Goal: Complete application form

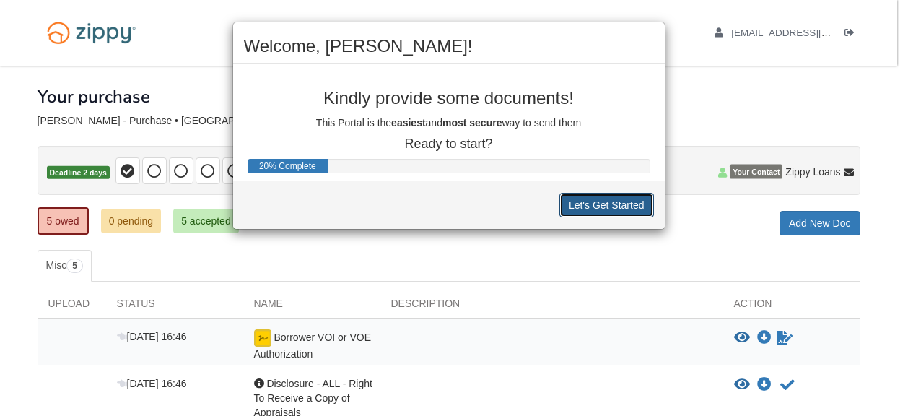
click at [615, 200] on button "Let's Get Started" at bounding box center [606, 205] width 95 height 25
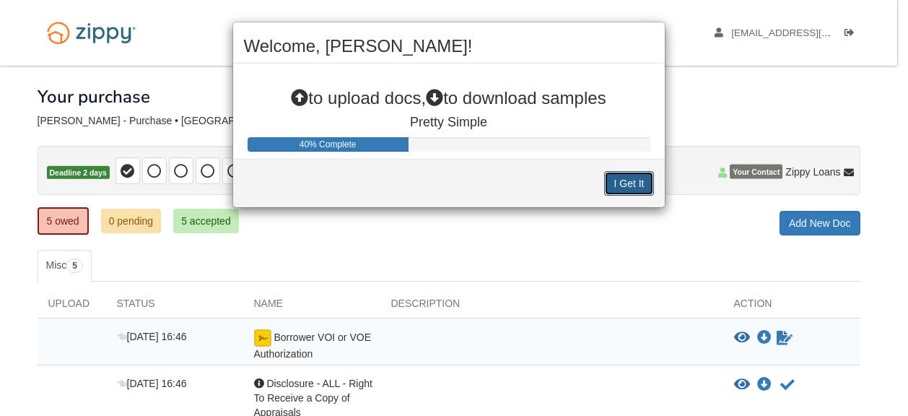
click at [620, 180] on button "I Get It" at bounding box center [628, 183] width 49 height 25
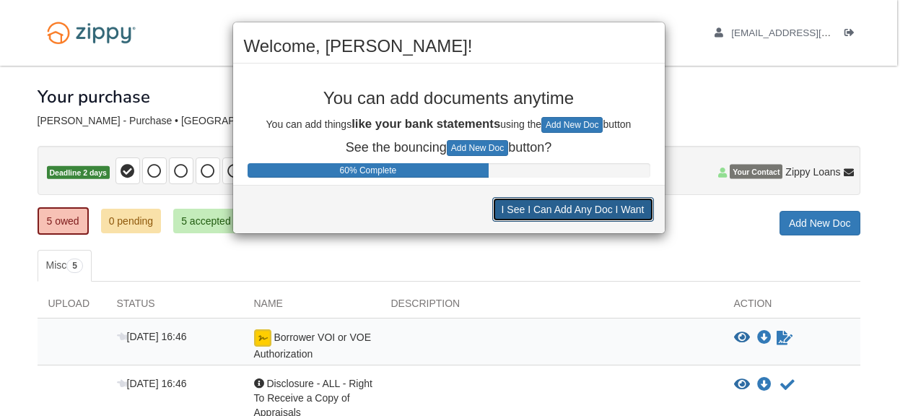
click at [616, 214] on button "I See I Can Add Any Doc I Want" at bounding box center [573, 209] width 162 height 25
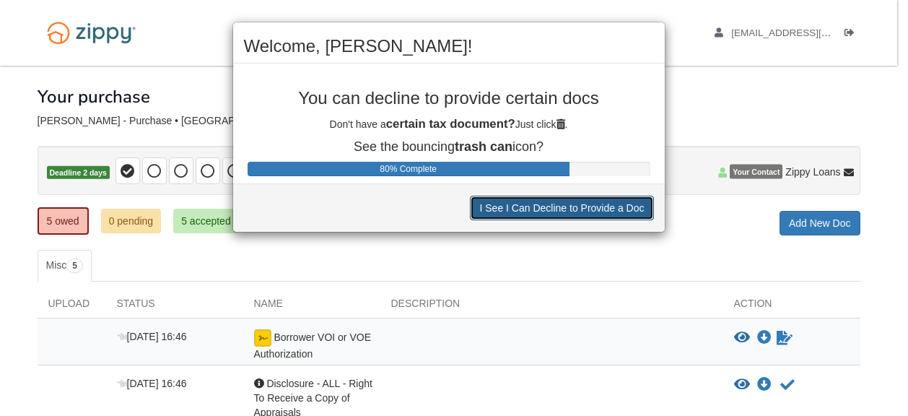
click at [618, 212] on button "I See I Can Decline to Provide a Doc" at bounding box center [561, 208] width 183 height 25
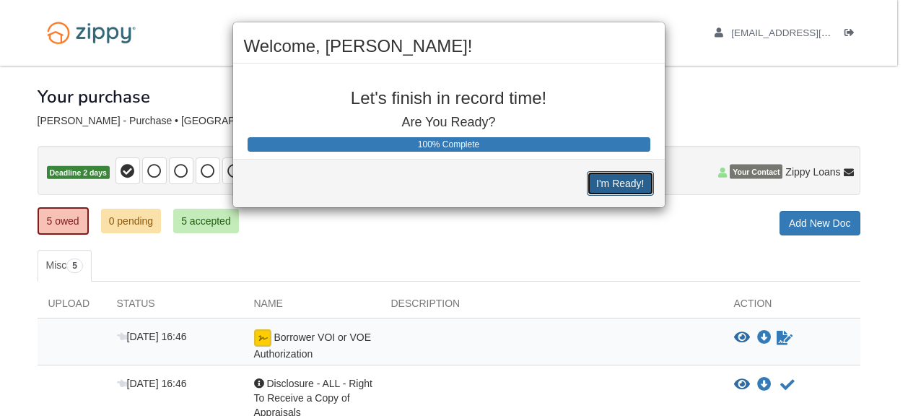
click at [639, 175] on button "I'm Ready!" at bounding box center [620, 183] width 66 height 25
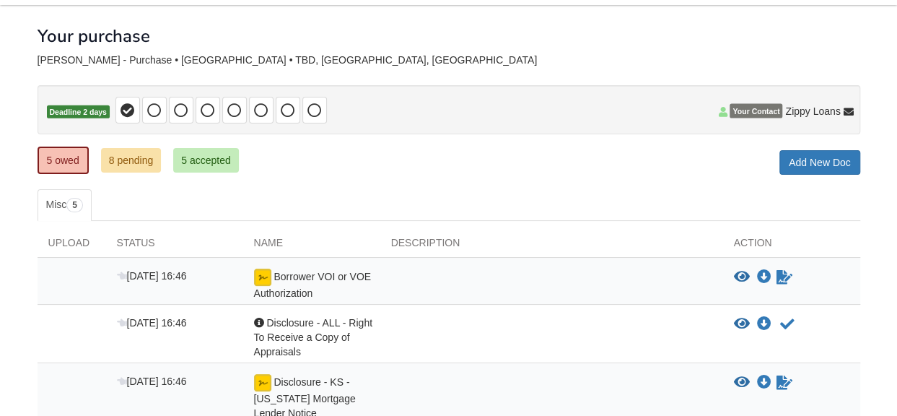
scroll to position [144, 0]
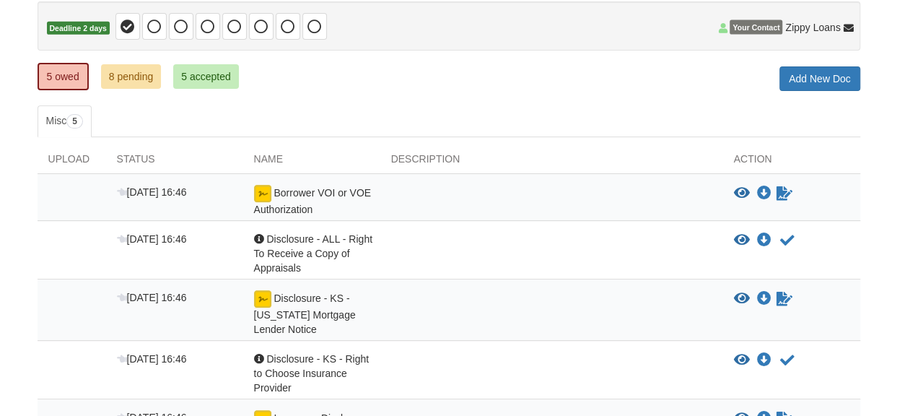
click at [303, 191] on span "Borrower VOI or VOE Authorization" at bounding box center [312, 201] width 117 height 28
click at [261, 185] on img at bounding box center [262, 193] width 17 height 17
click at [778, 185] on link "Sign document" at bounding box center [784, 193] width 19 height 17
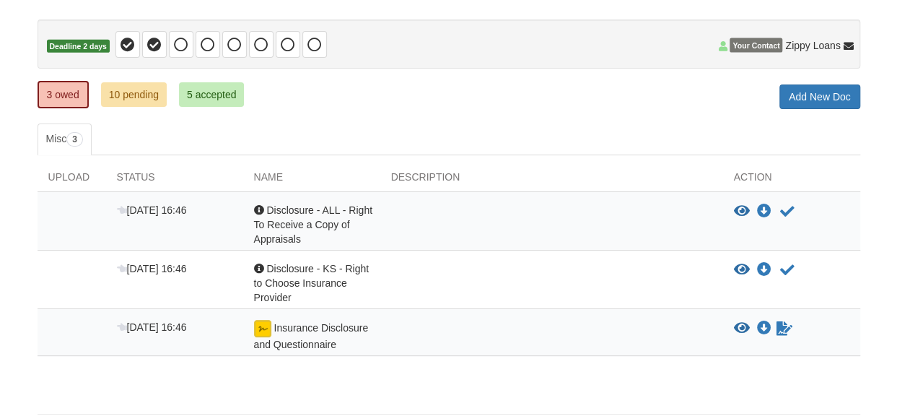
scroll to position [178, 0]
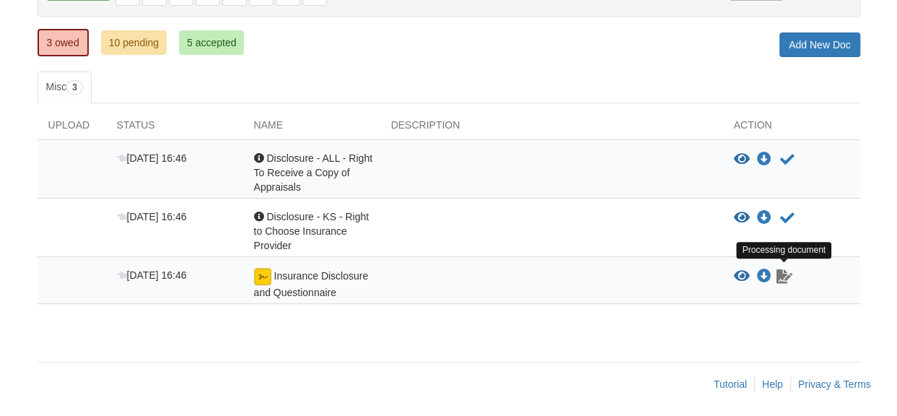
click at [788, 269] on icon "Waiting for your co-borrower to e-sign" at bounding box center [784, 276] width 16 height 14
